Goal: Information Seeking & Learning: Learn about a topic

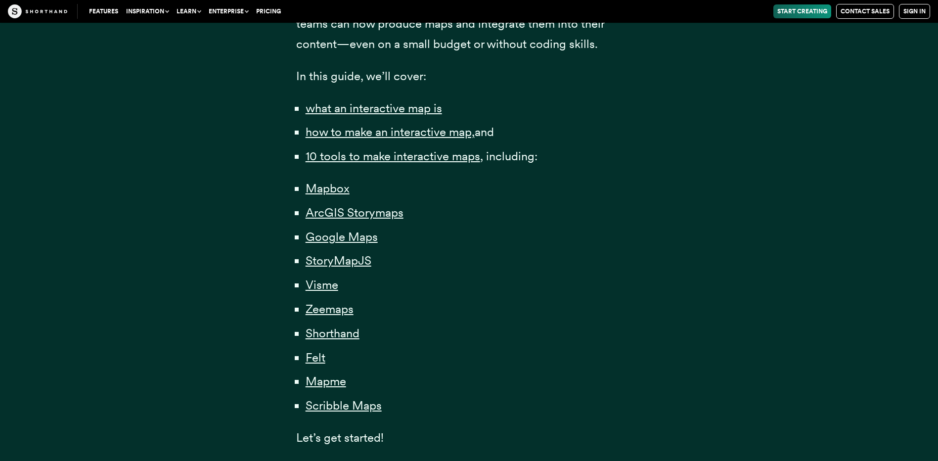
scroll to position [643, 0]
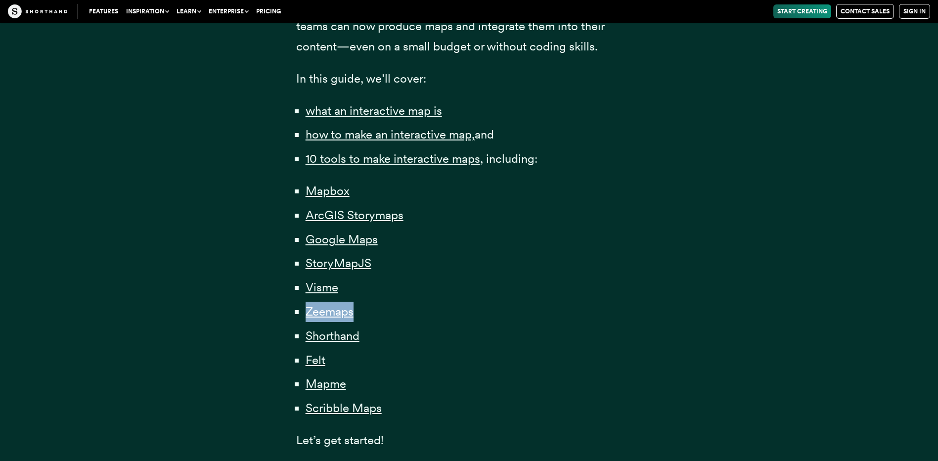
drag, startPoint x: 363, startPoint y: 314, endPoint x: 298, endPoint y: 312, distance: 64.8
click at [306, 312] on li "Zeemaps" at bounding box center [474, 312] width 337 height 20
drag, startPoint x: 395, startPoint y: 418, endPoint x: 307, endPoint y: 413, distance: 87.7
click at [307, 413] on li "Scribble Maps" at bounding box center [474, 408] width 337 height 20
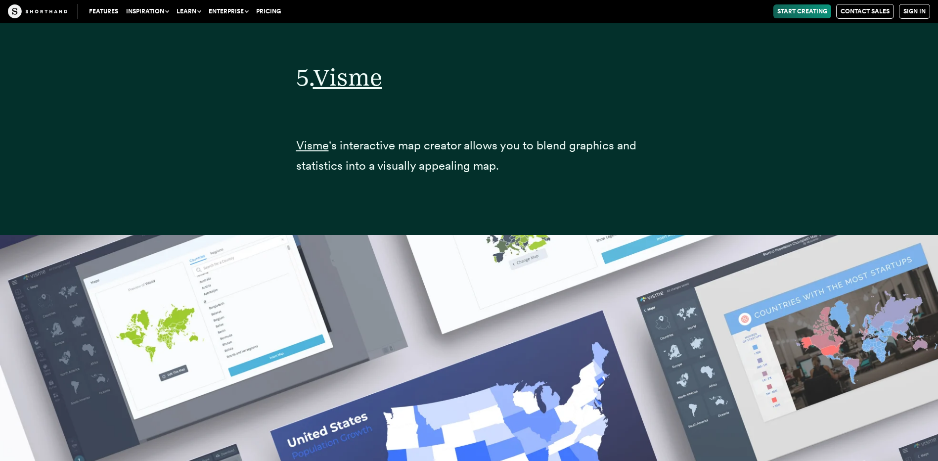
scroll to position [13816, 0]
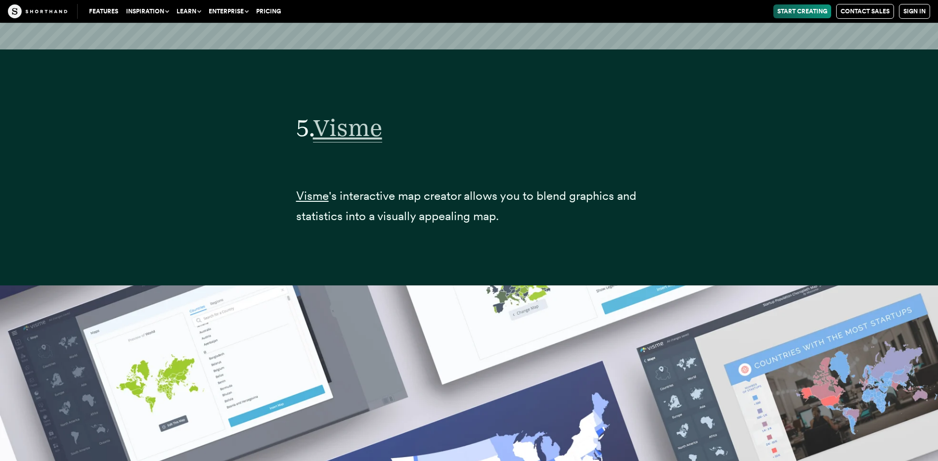
click at [370, 132] on span "Visme" at bounding box center [347, 127] width 69 height 29
